Goal: Information Seeking & Learning: Learn about a topic

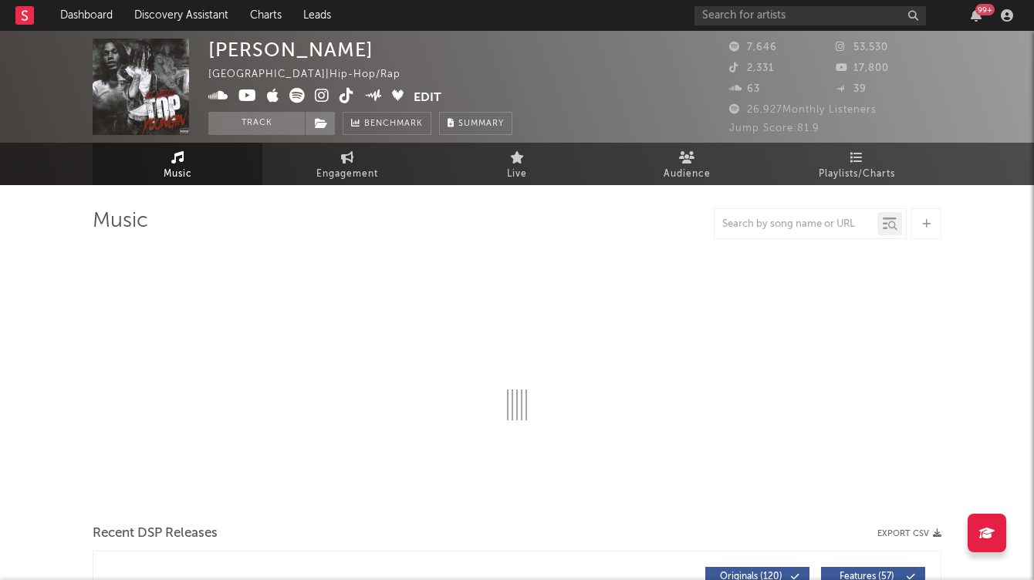
select select "6m"
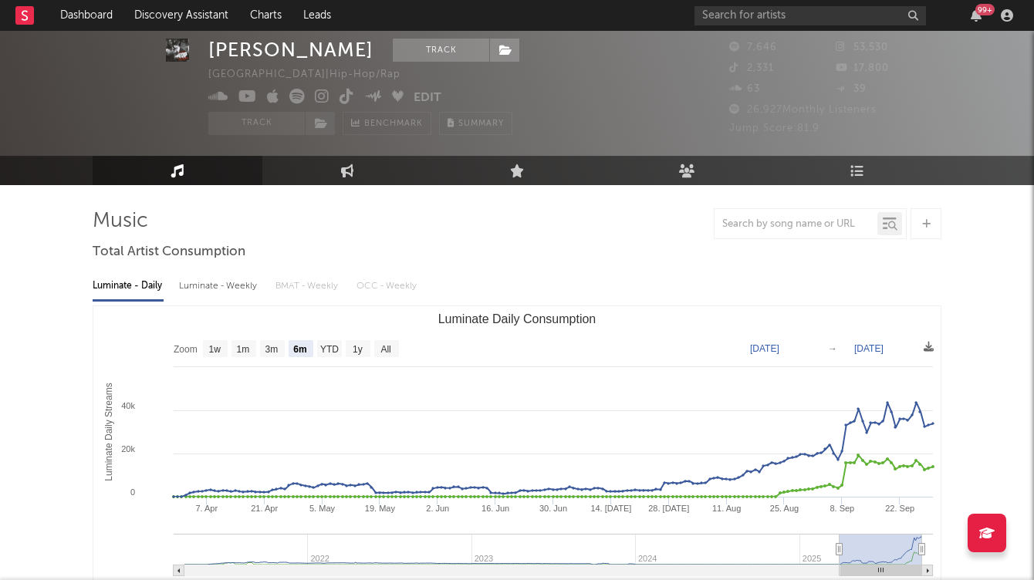
scroll to position [32, 0]
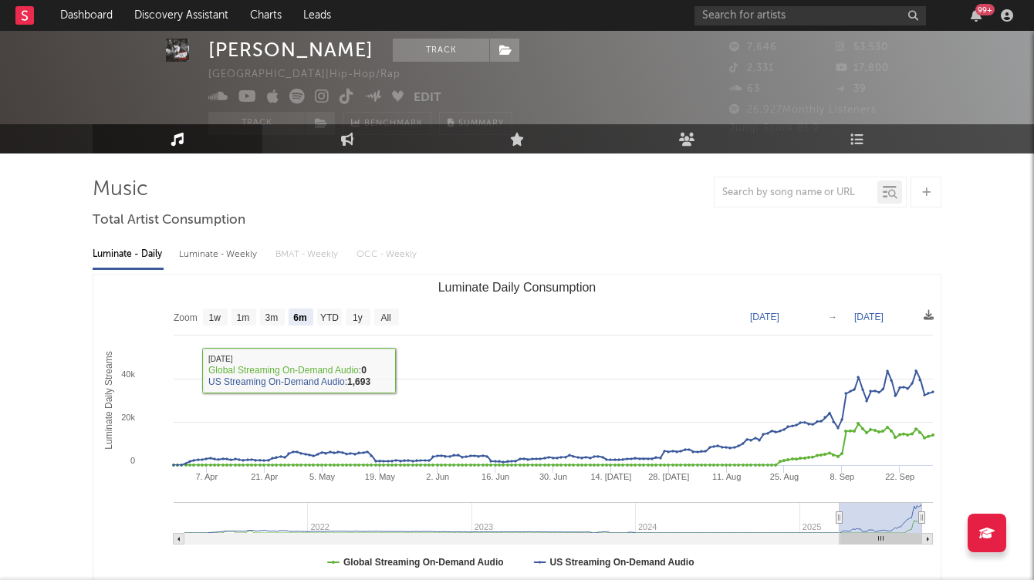
click at [197, 261] on div "Luminate - Weekly" at bounding box center [219, 254] width 81 height 26
select select "6m"
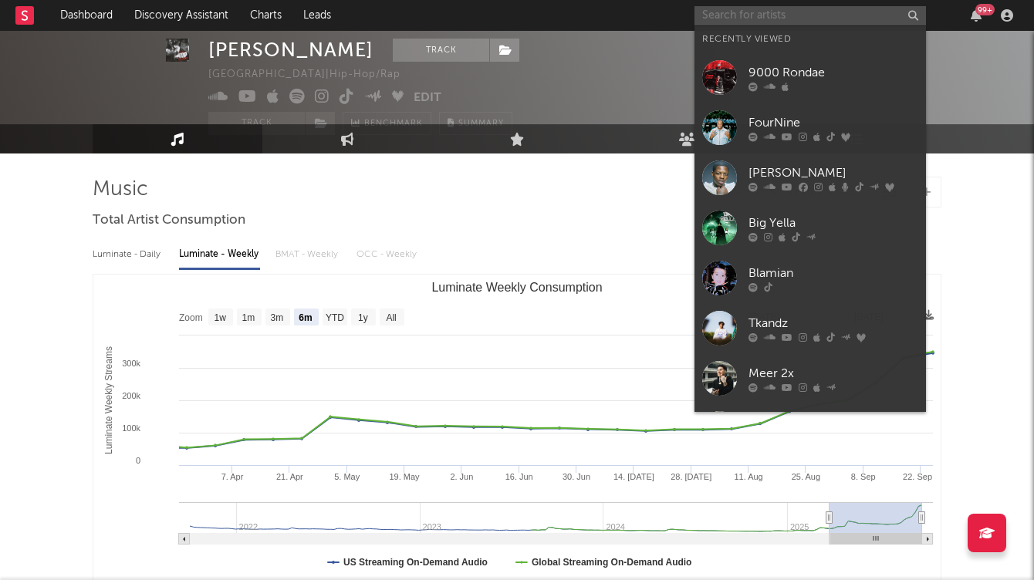
click at [717, 15] on input "text" at bounding box center [809, 15] width 231 height 19
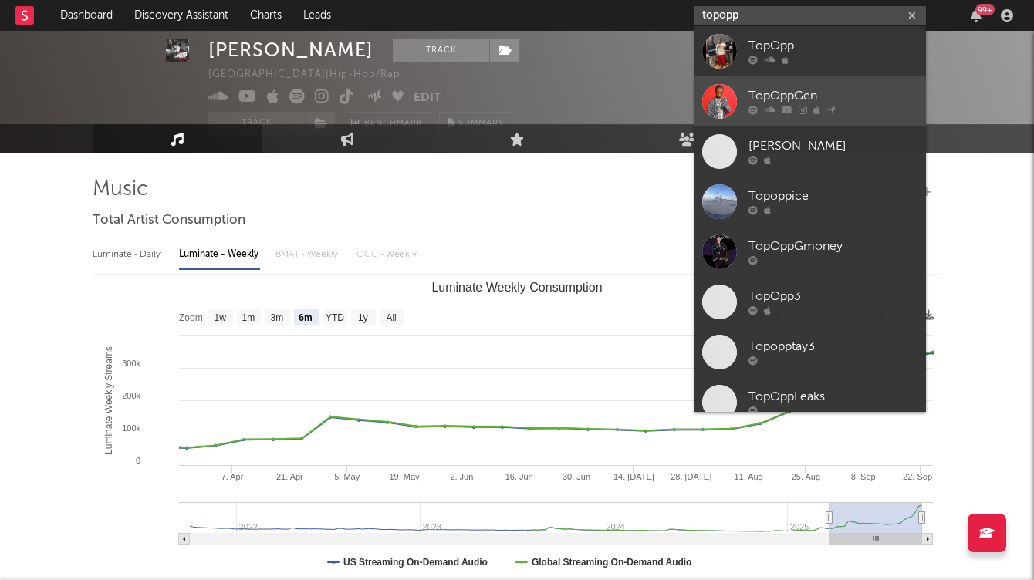
type input "topopp"
click at [764, 103] on div "TopOppGen" at bounding box center [833, 96] width 170 height 19
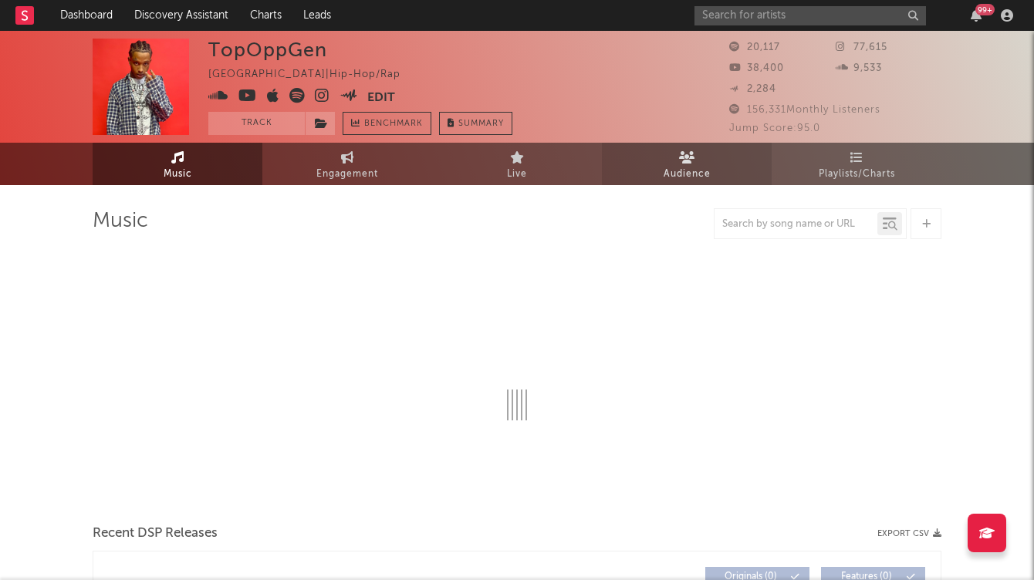
select select "6m"
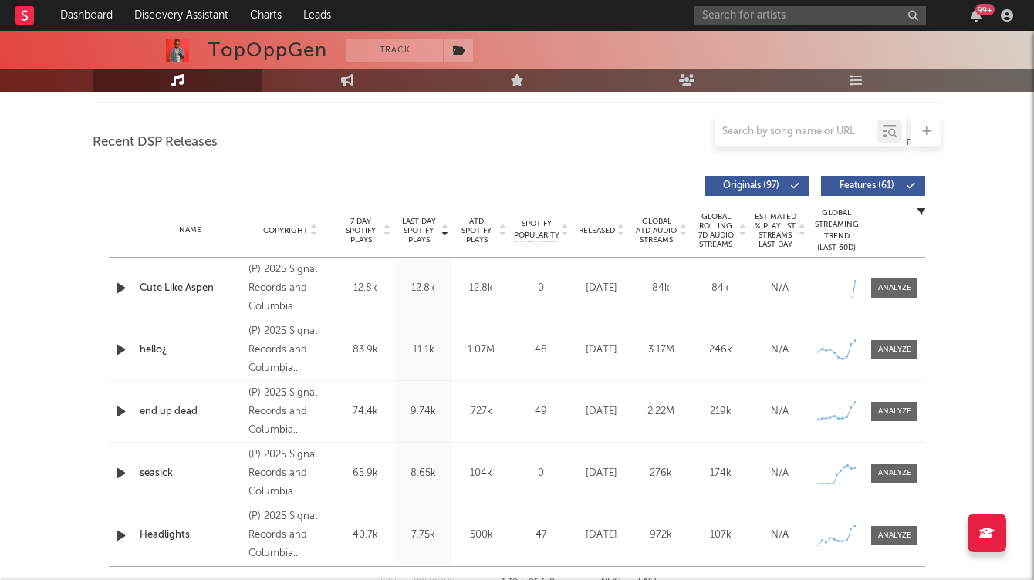
scroll to position [518, 0]
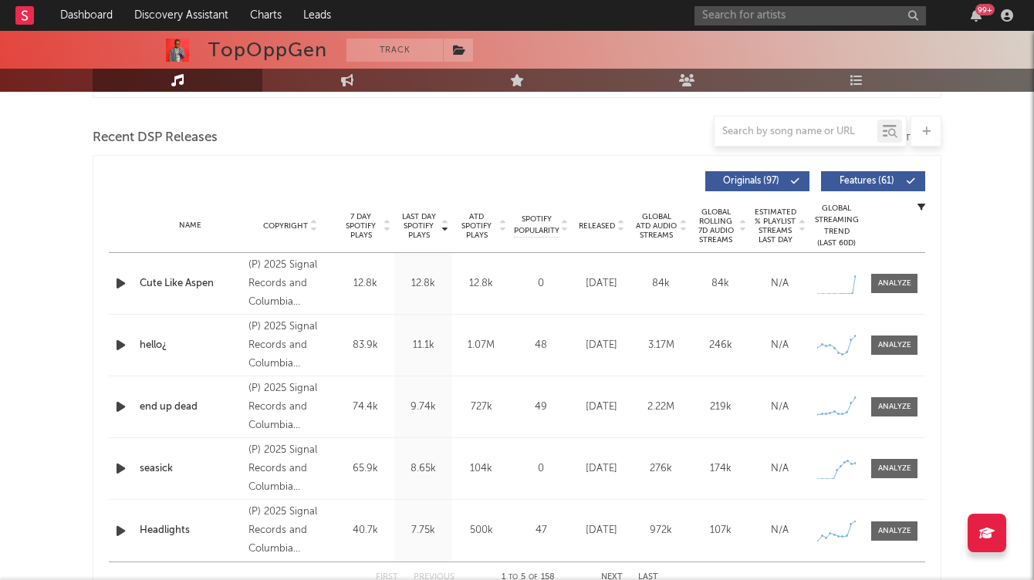
click at [617, 230] on icon at bounding box center [620, 229] width 8 height 6
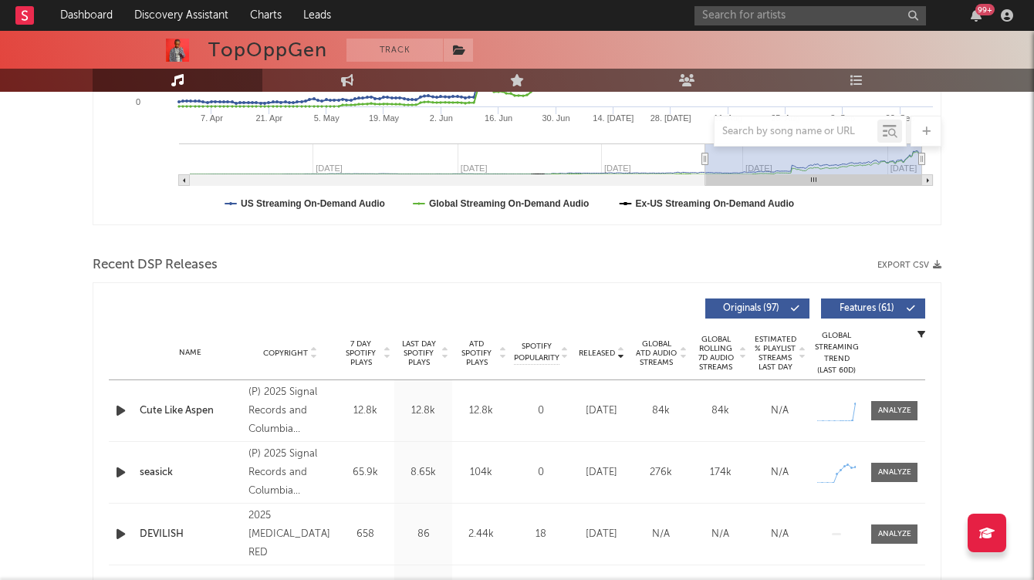
scroll to position [0, 0]
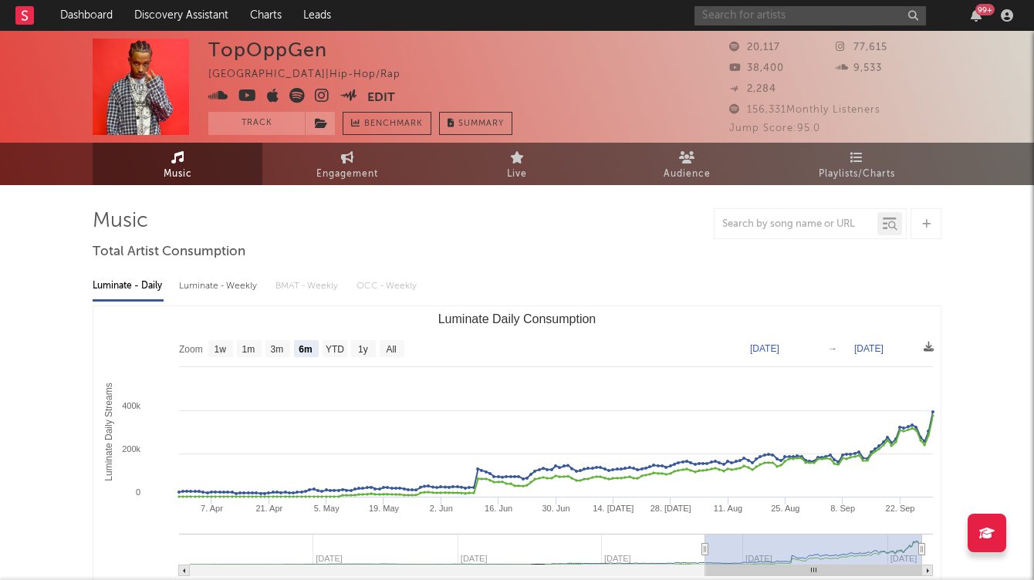
click at [745, 15] on input "text" at bounding box center [809, 15] width 231 height 19
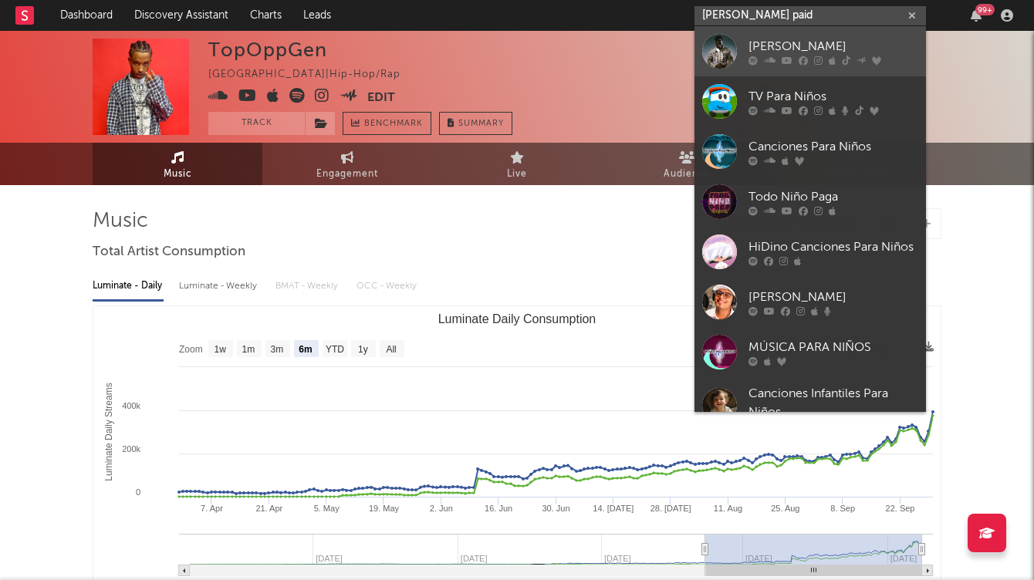
type input "nino paid"
click at [769, 65] on link "Nino Paid" at bounding box center [809, 51] width 231 height 50
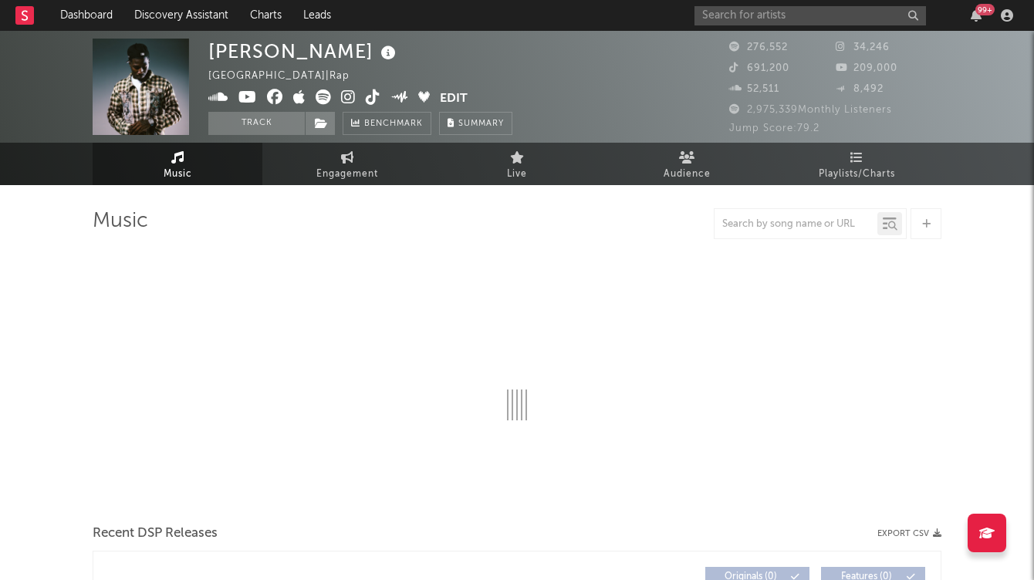
select select "6m"
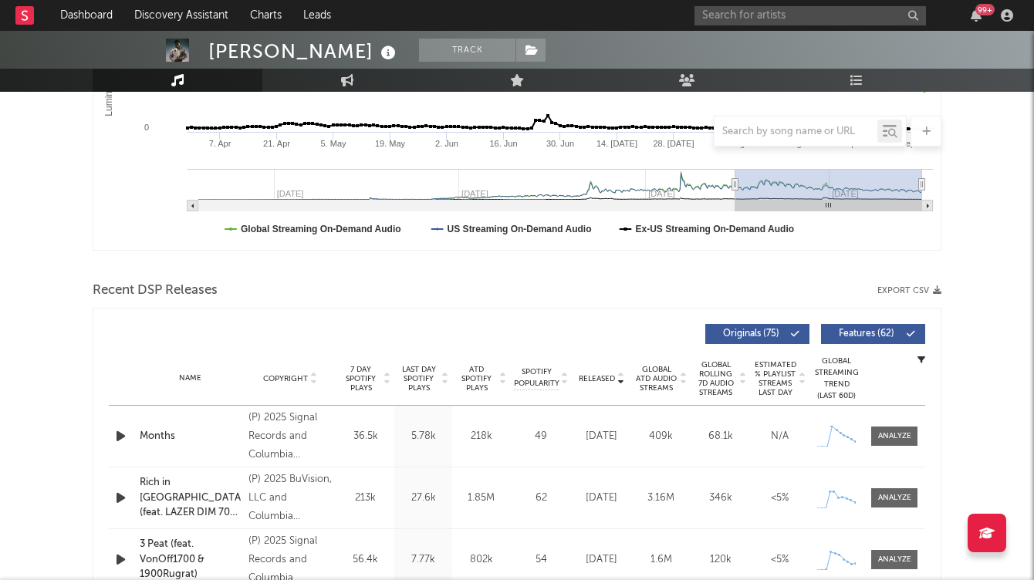
scroll to position [374, 0]
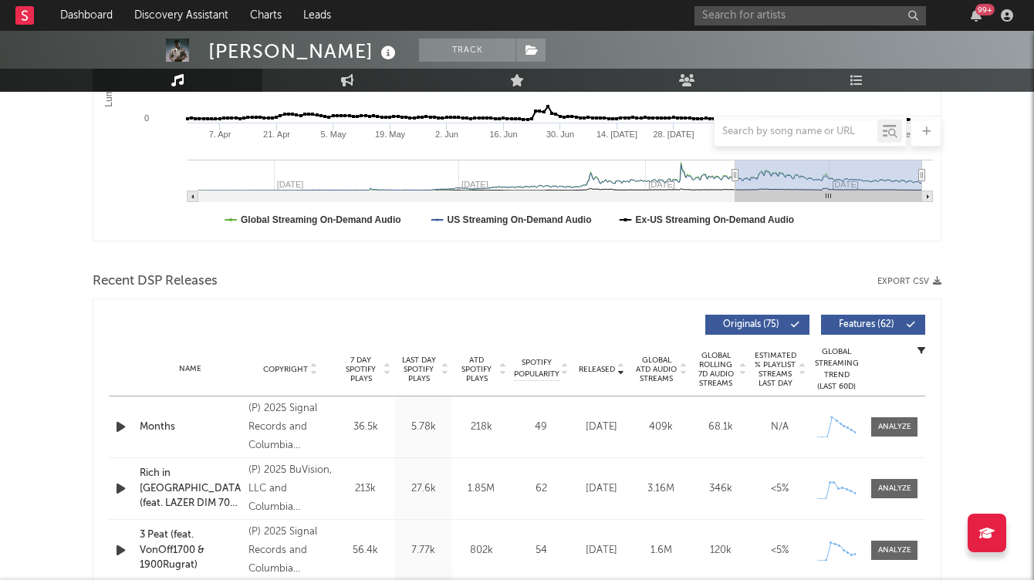
click at [620, 370] on icon at bounding box center [620, 366] width 8 height 6
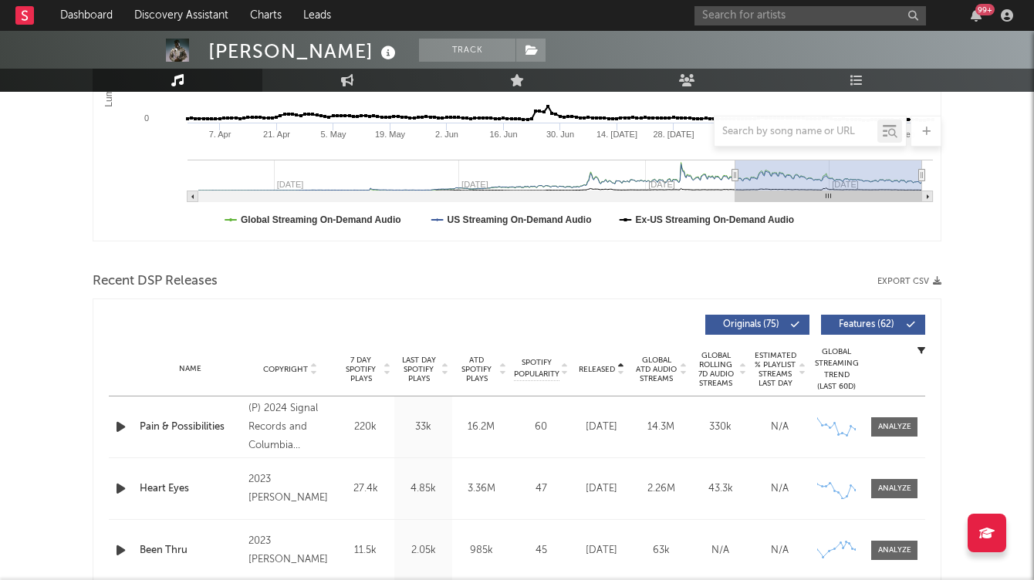
click at [620, 370] on icon at bounding box center [620, 373] width 8 height 6
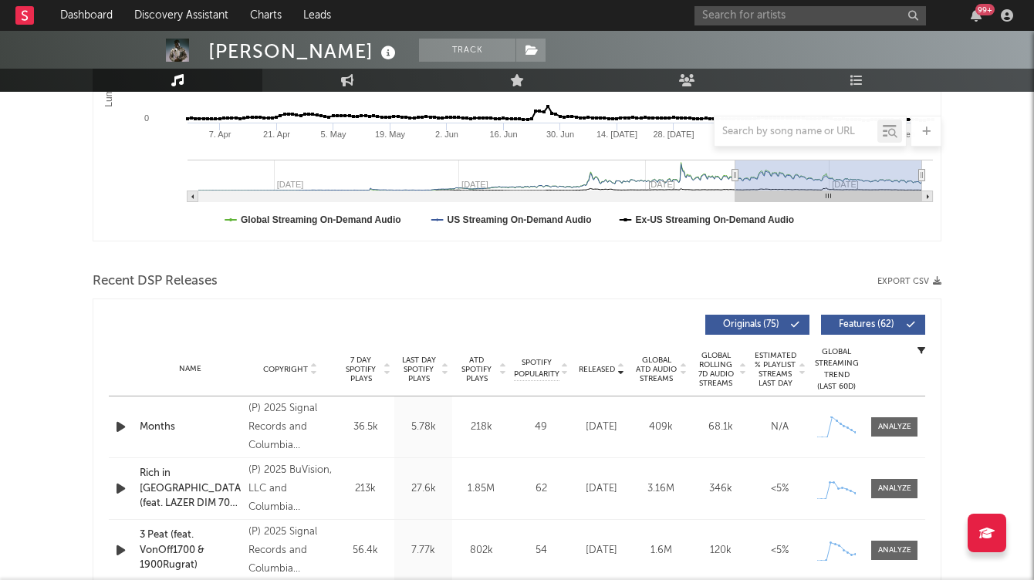
click at [619, 370] on icon at bounding box center [620, 366] width 8 height 6
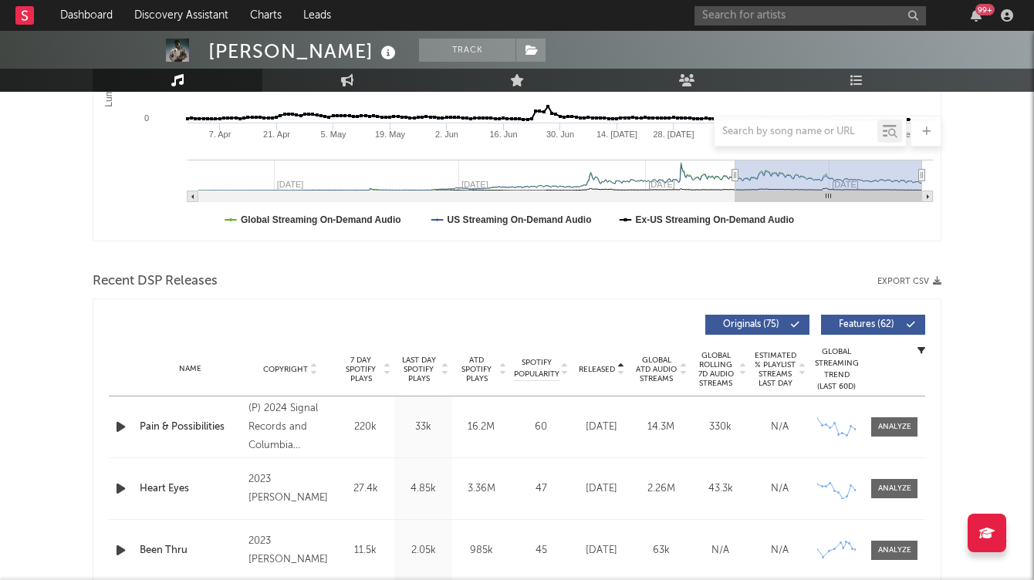
click at [619, 370] on icon at bounding box center [620, 373] width 8 height 6
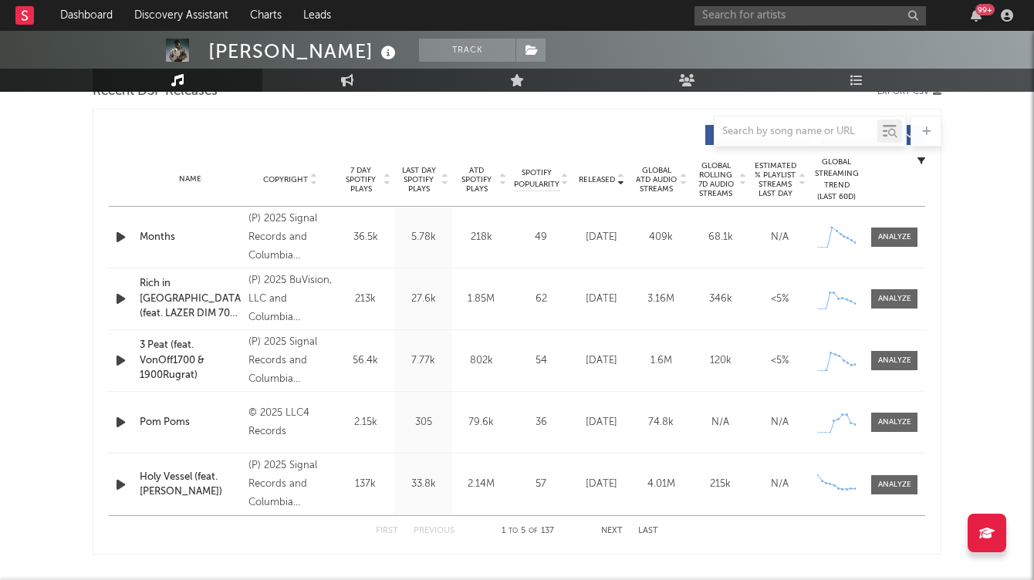
scroll to position [566, 0]
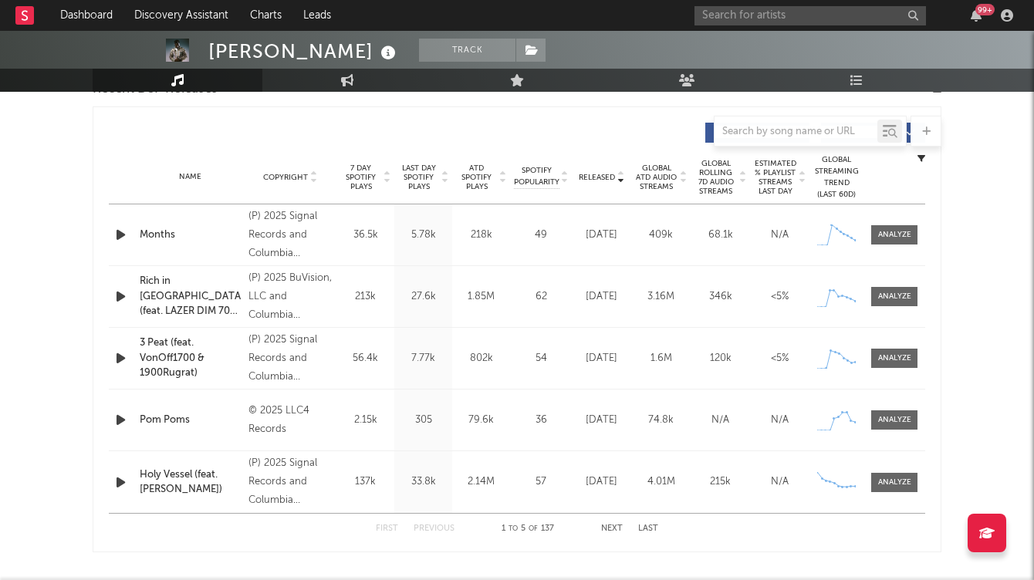
click at [613, 522] on div "First Previous 1 to 5 of 137 Next Last" at bounding box center [517, 529] width 282 height 30
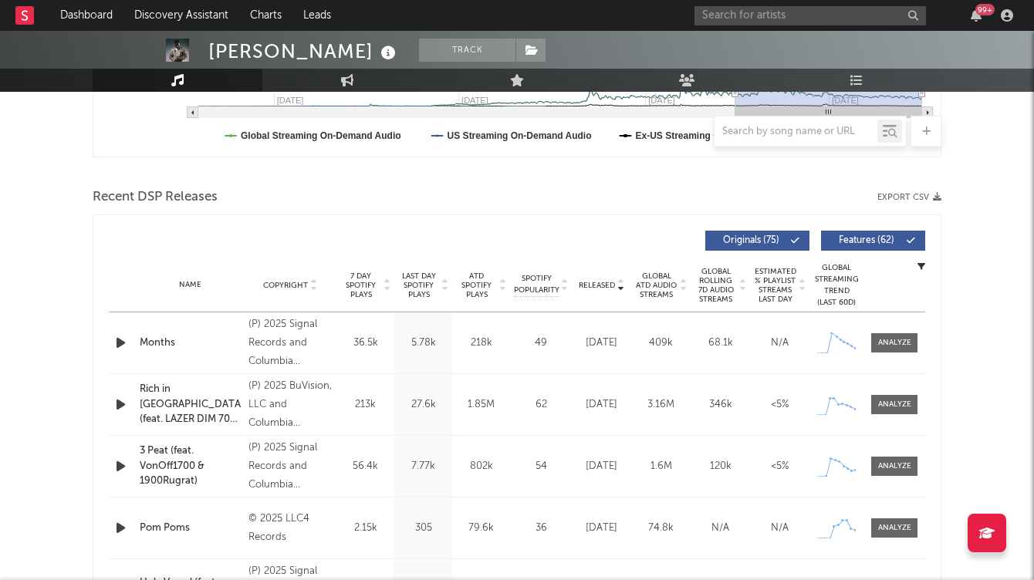
scroll to position [346, 0]
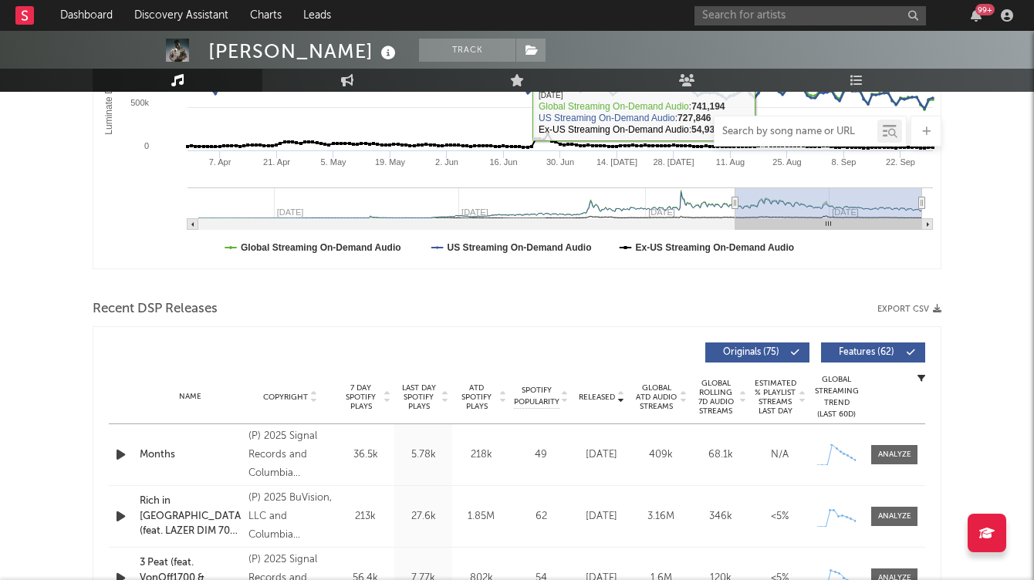
click at [767, 130] on input "text" at bounding box center [795, 132] width 163 height 12
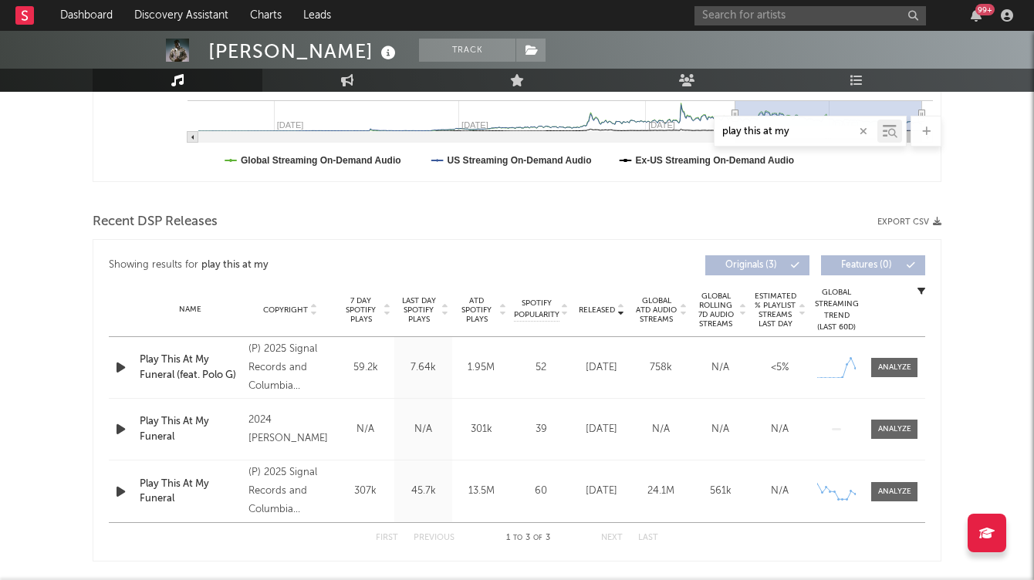
scroll to position [436, 0]
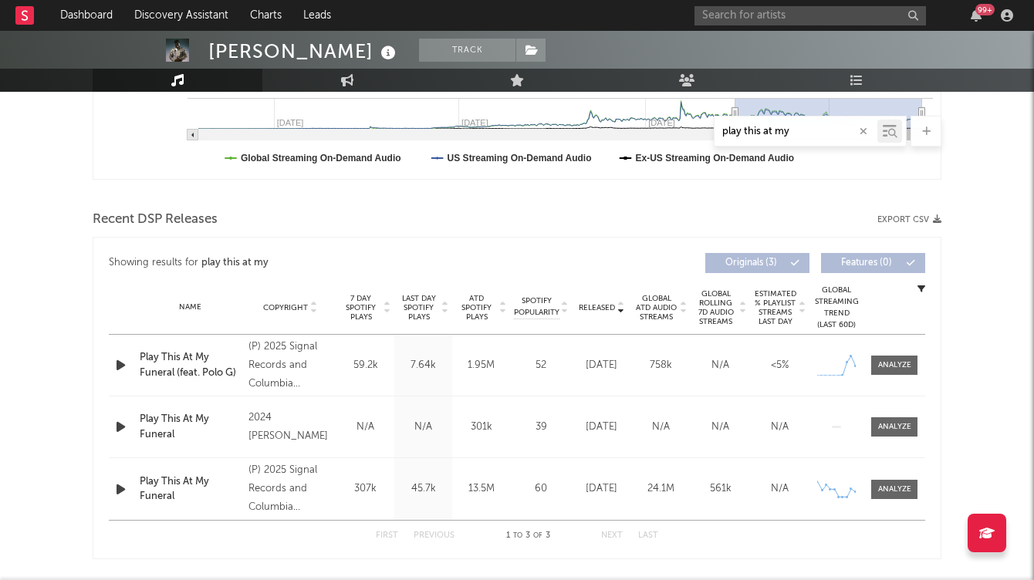
type input "play this at my"
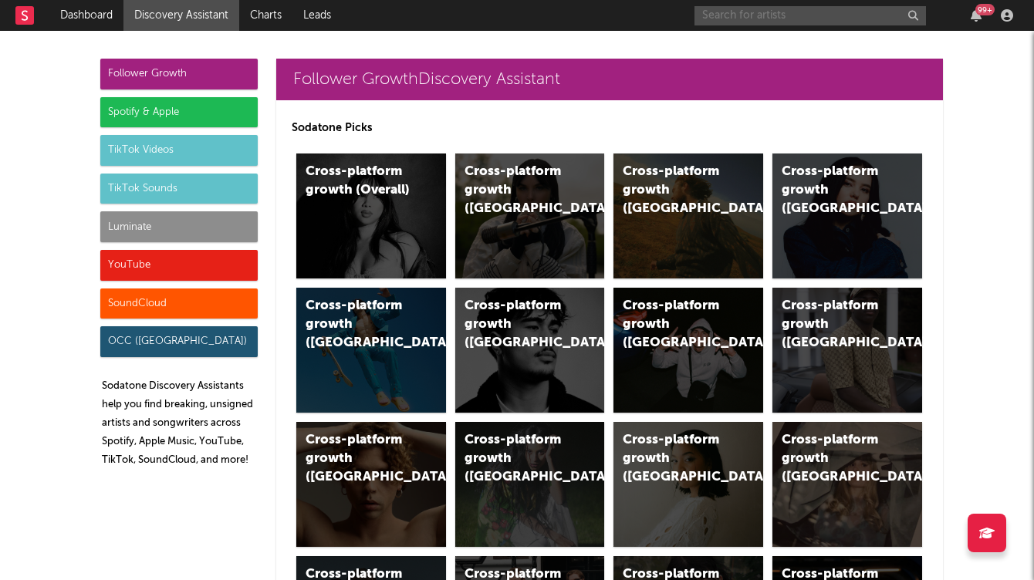
click at [791, 12] on input "text" at bounding box center [809, 15] width 231 height 19
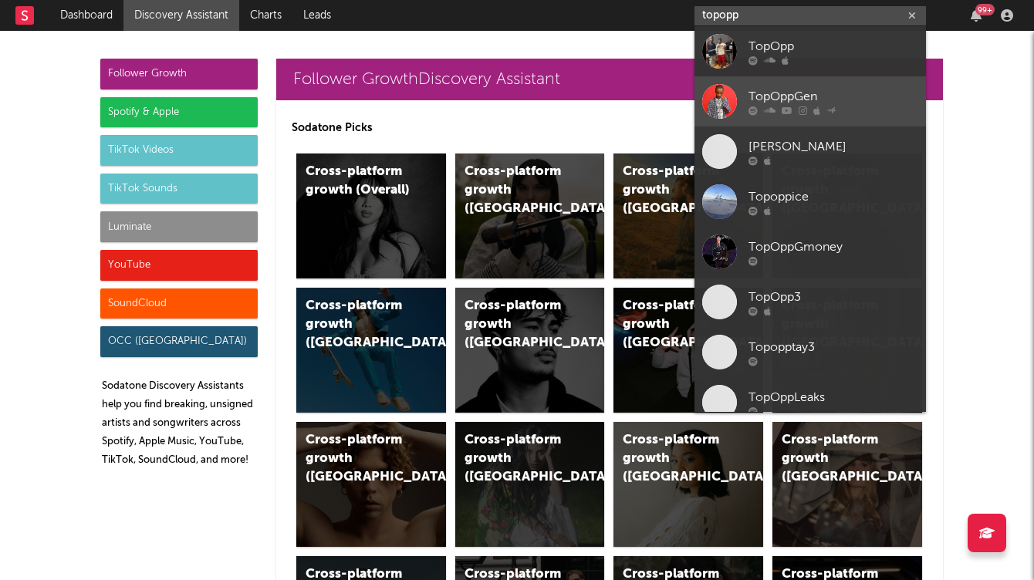
type input "topopp"
click at [796, 89] on div "TopOppGen" at bounding box center [833, 96] width 170 height 19
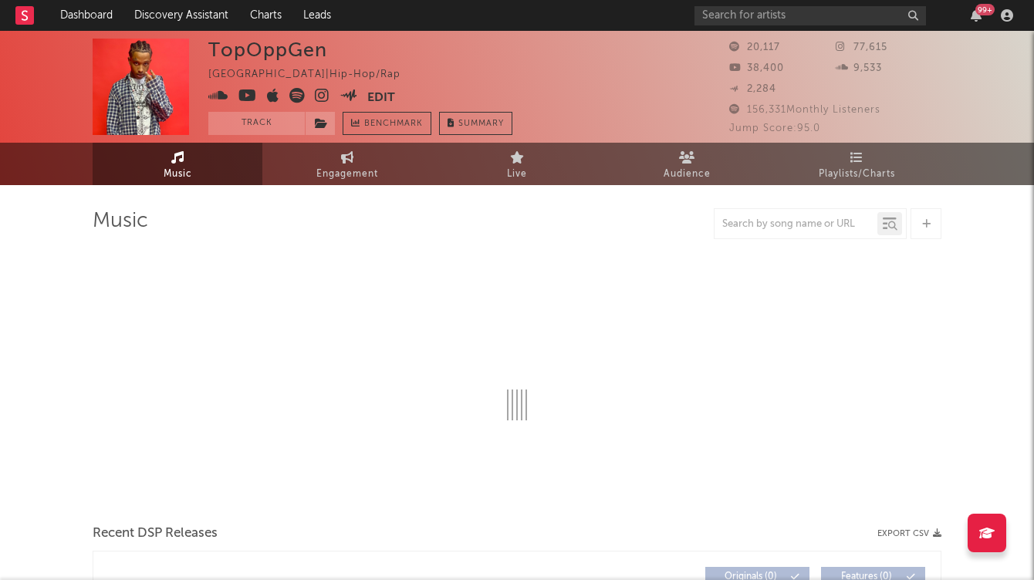
select select "6m"
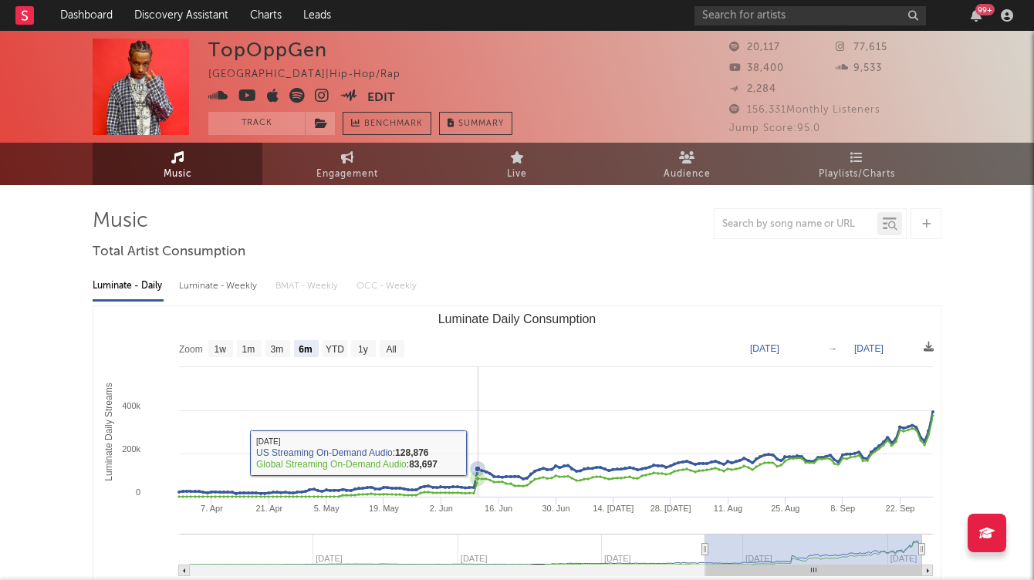
click at [478, 454] on icon "Luminate Daily Consumption" at bounding box center [556, 454] width 754 height 0
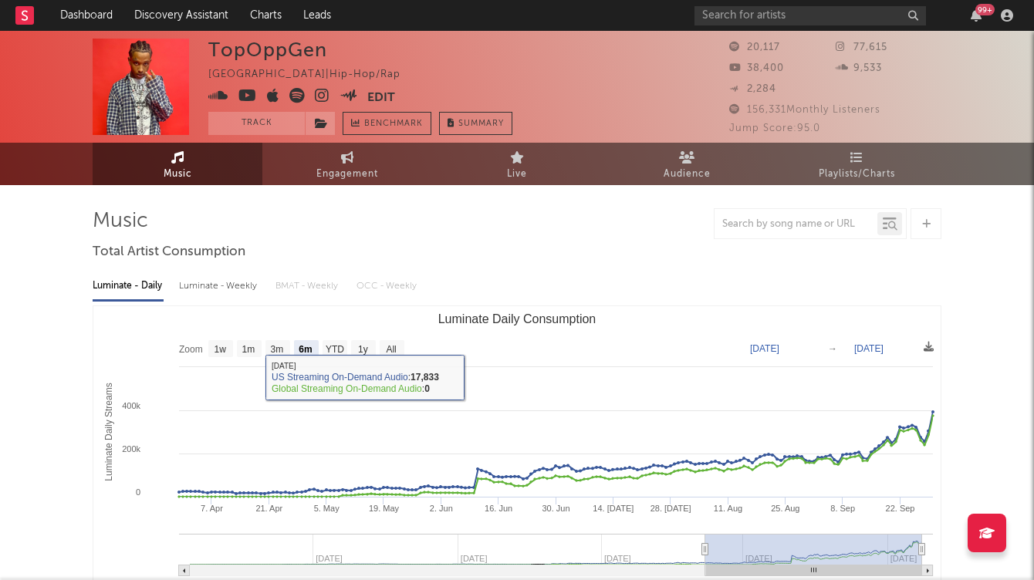
click at [214, 284] on div "Luminate - Weekly" at bounding box center [219, 286] width 81 height 26
select select "6m"
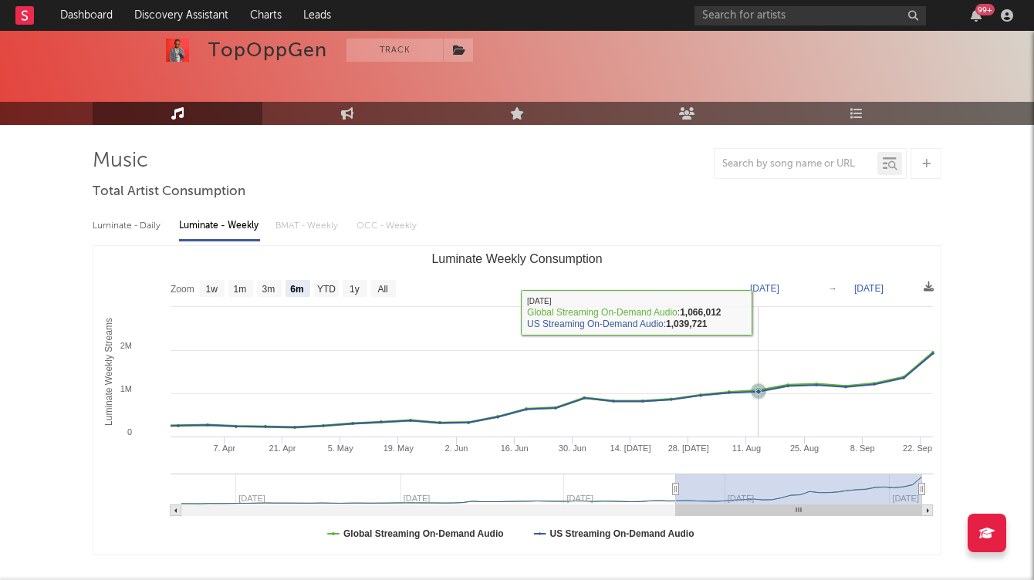
scroll to position [66, 0]
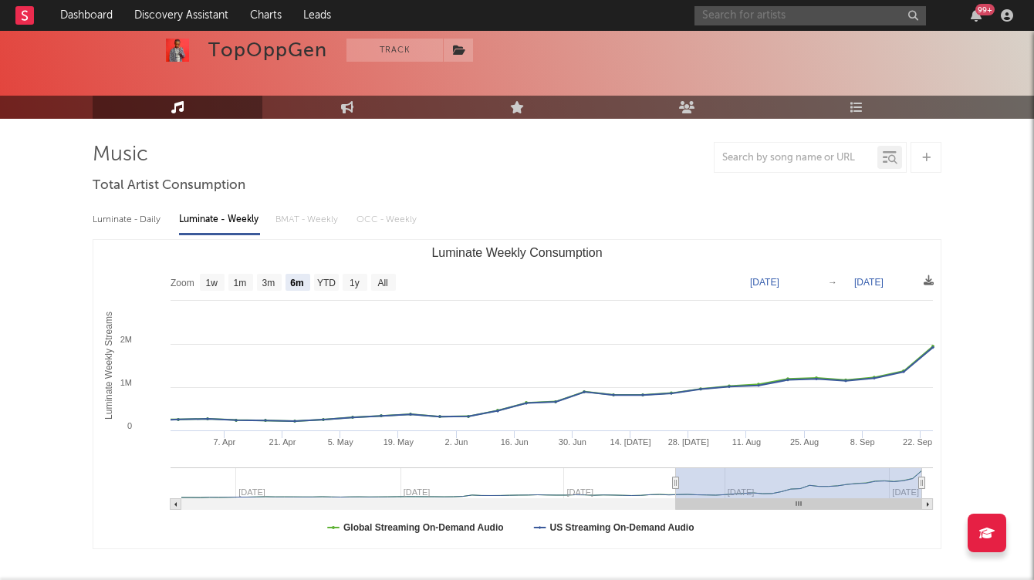
click at [748, 12] on input "text" at bounding box center [809, 15] width 231 height 19
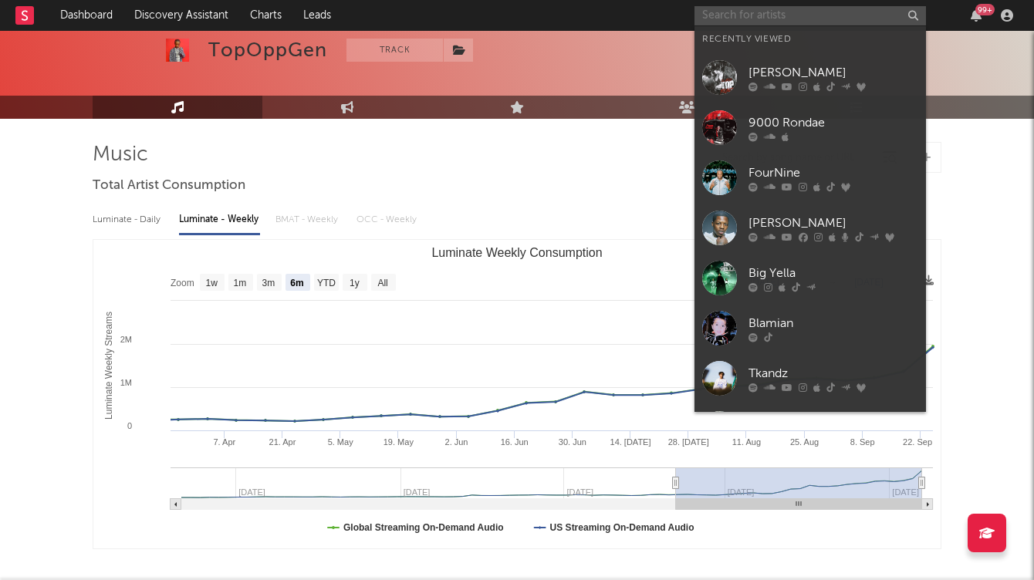
type input "="
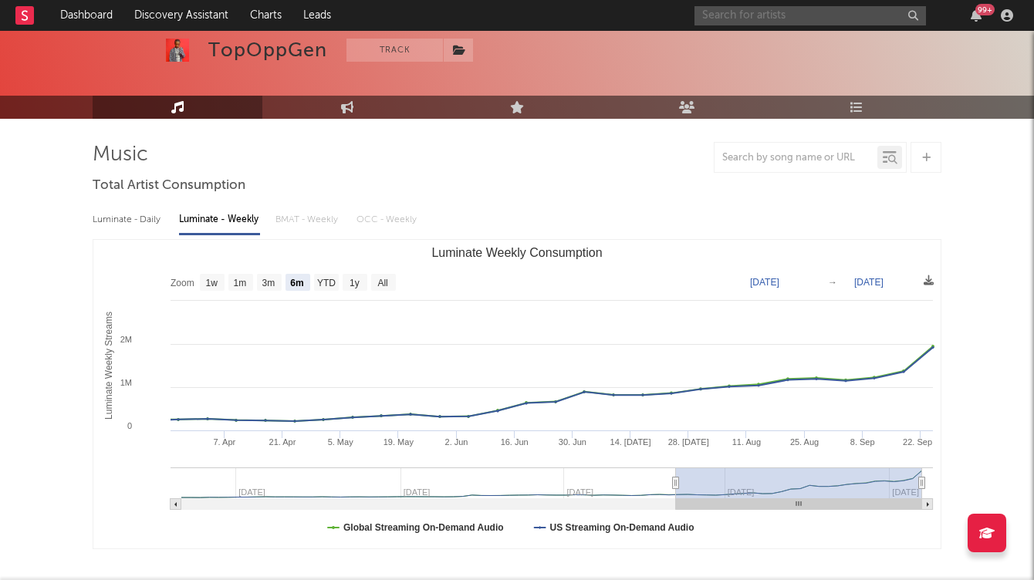
click at [791, 14] on input "text" at bounding box center [809, 15] width 231 height 19
